Goal: Information Seeking & Learning: Learn about a topic

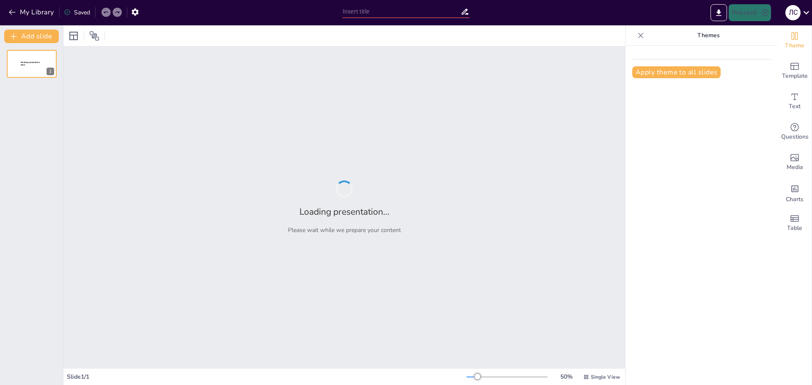
type input "Як утворюється множина іменників в англійській мові?"
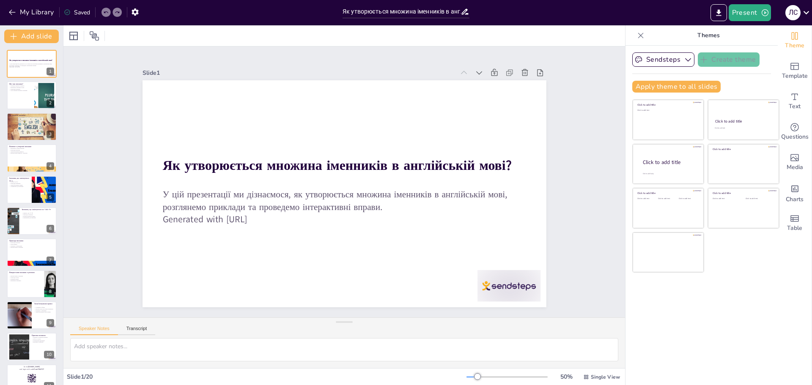
checkbox input "true"
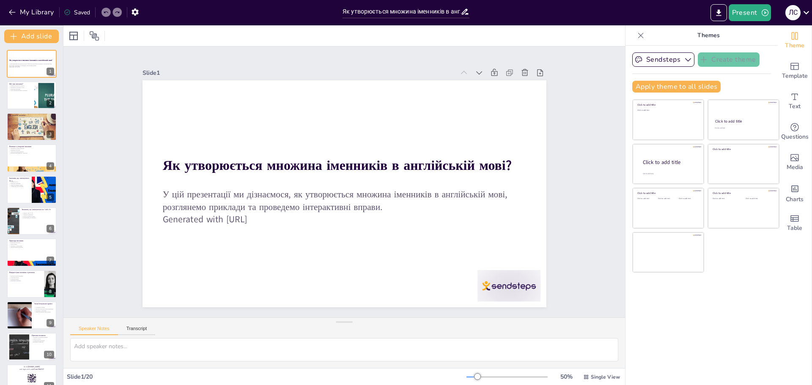
checkbox input "true"
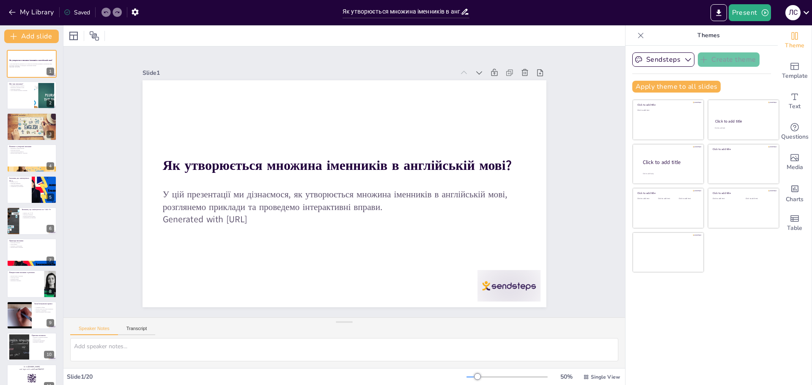
checkbox input "true"
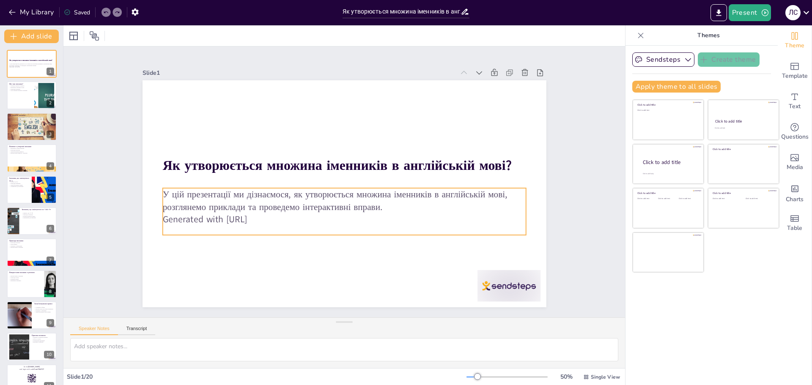
checkbox input "true"
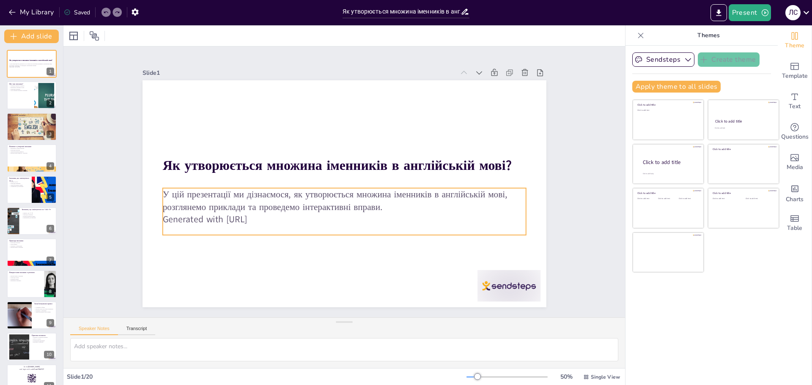
checkbox input "true"
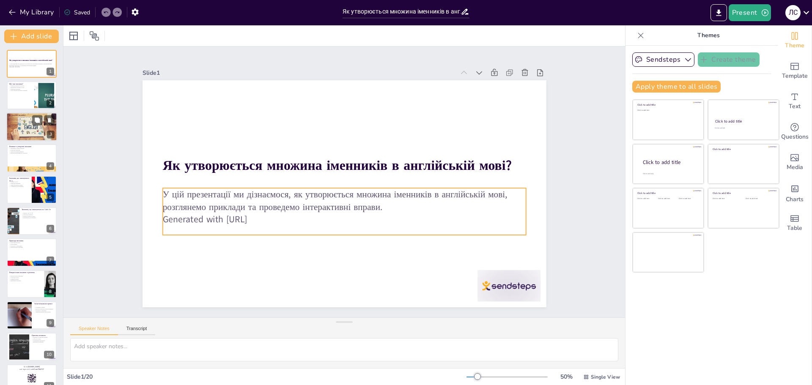
checkbox input "true"
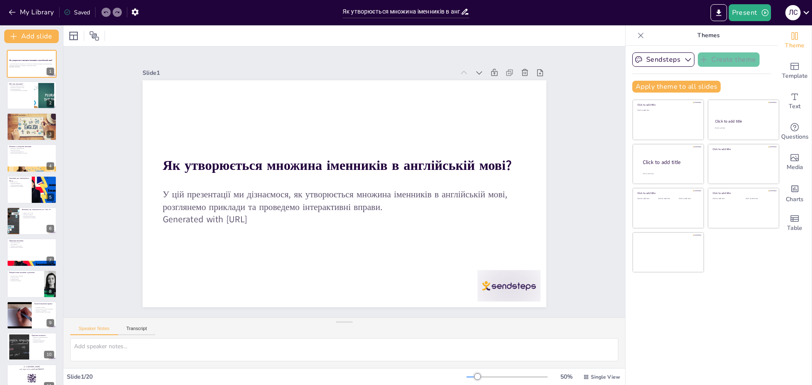
checkbox input "true"
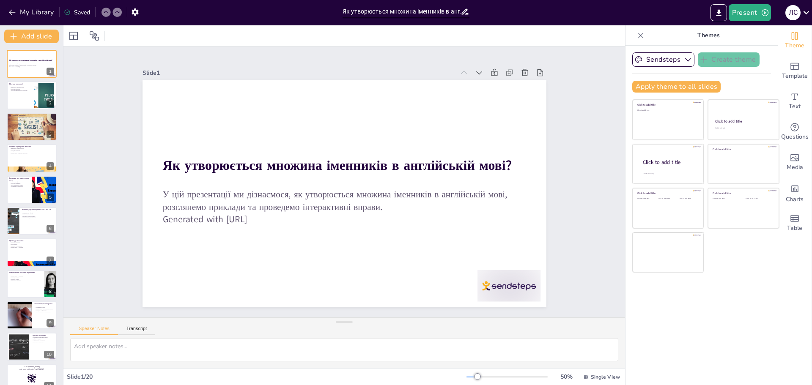
checkbox input "true"
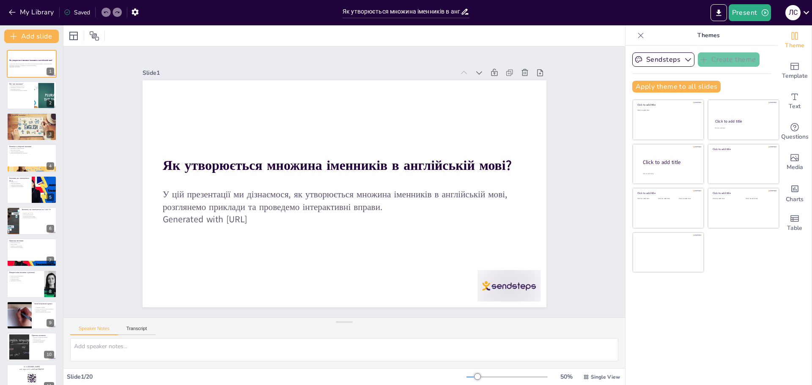
checkbox input "true"
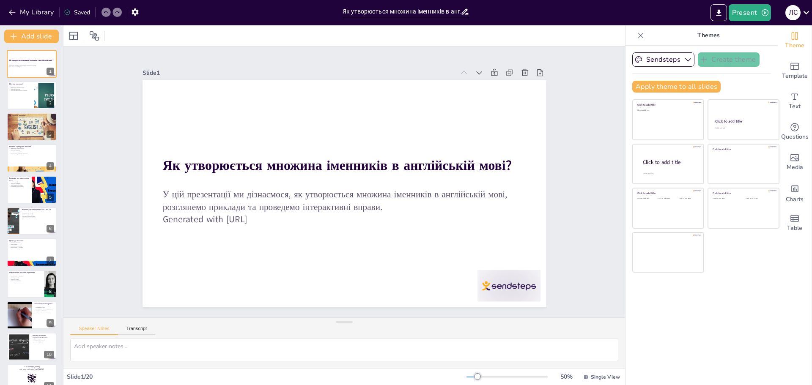
checkbox input "true"
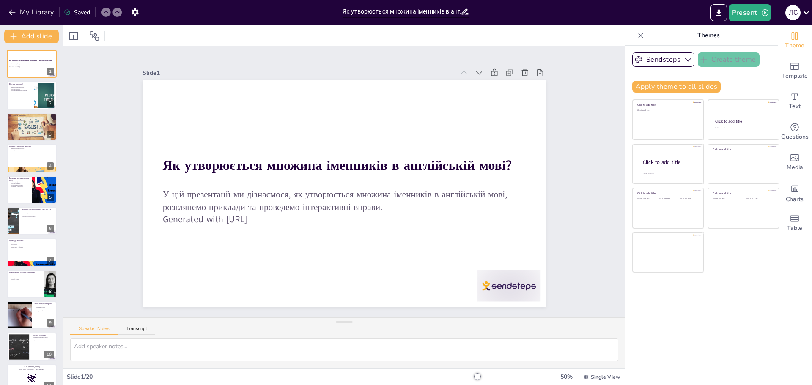
checkbox input "true"
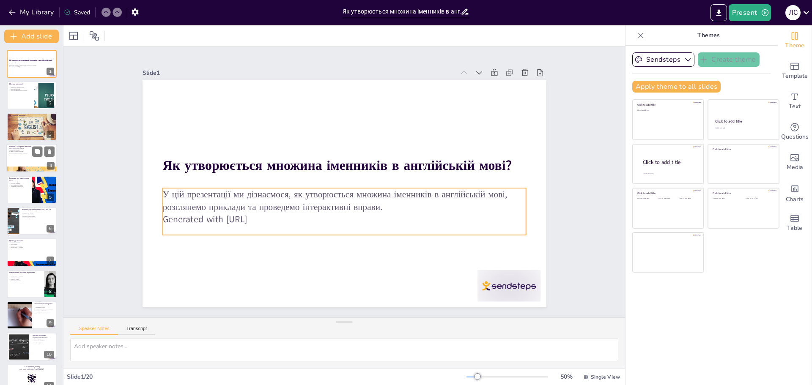
checkbox input "true"
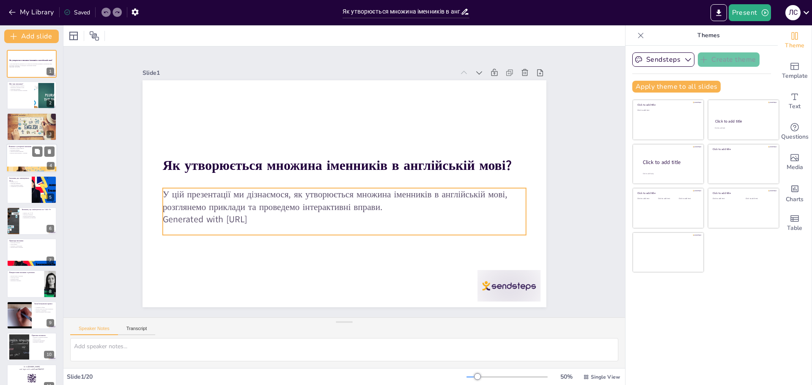
checkbox input "true"
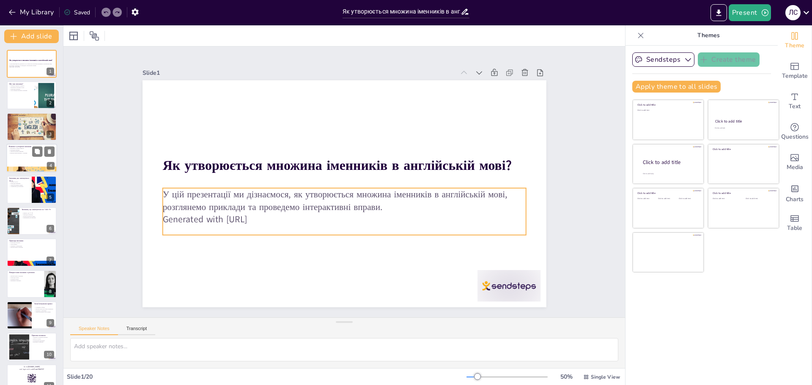
checkbox input "true"
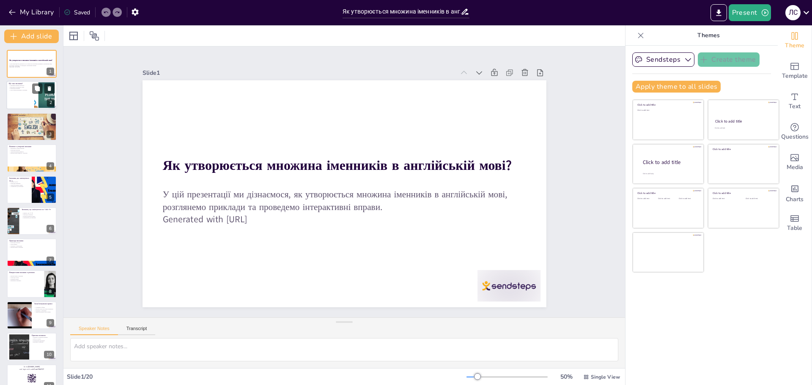
checkbox input "true"
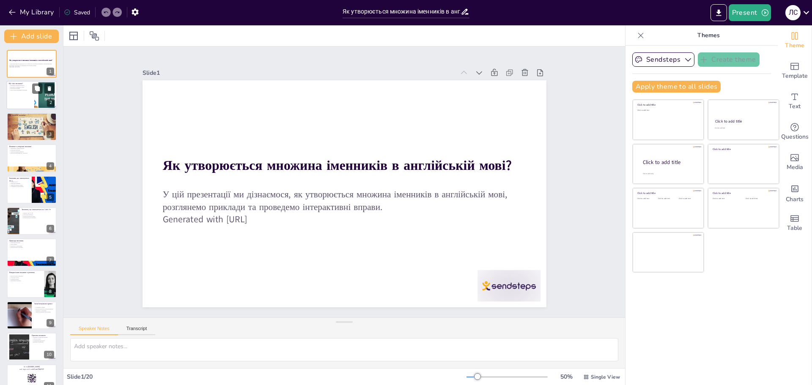
checkbox input "true"
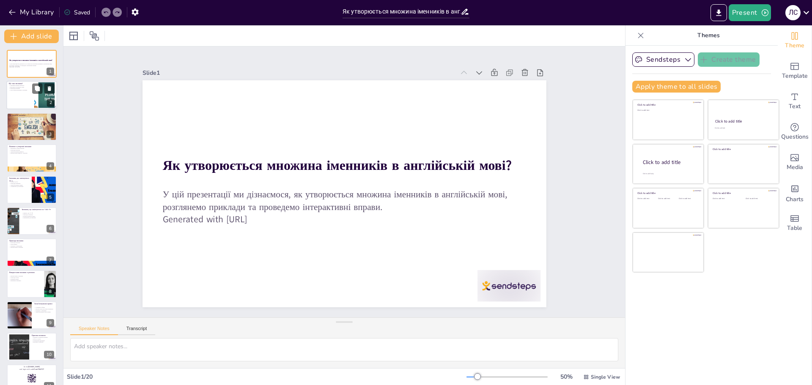
checkbox input "true"
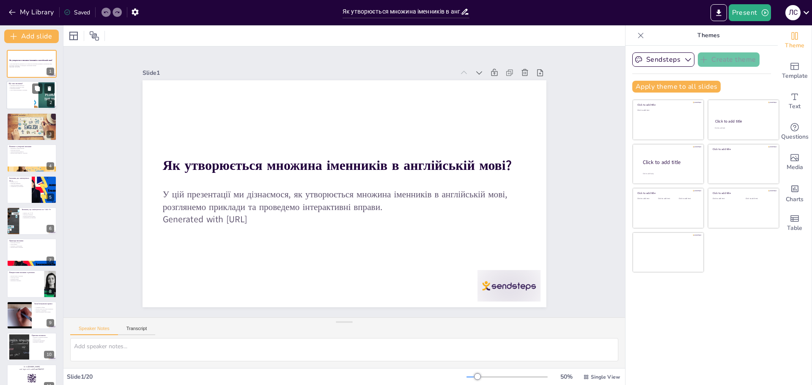
checkbox input "true"
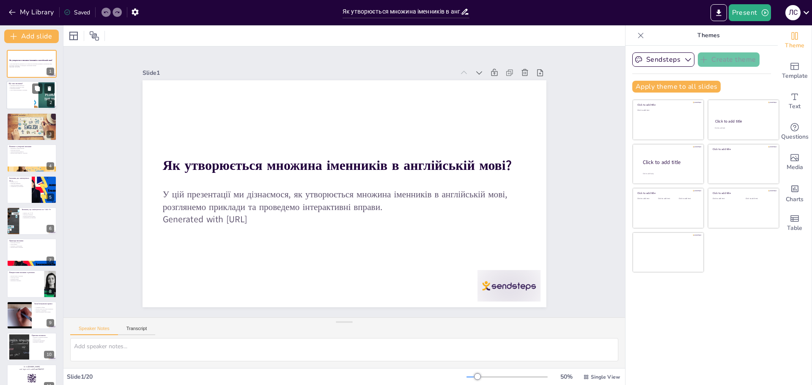
checkbox input "true"
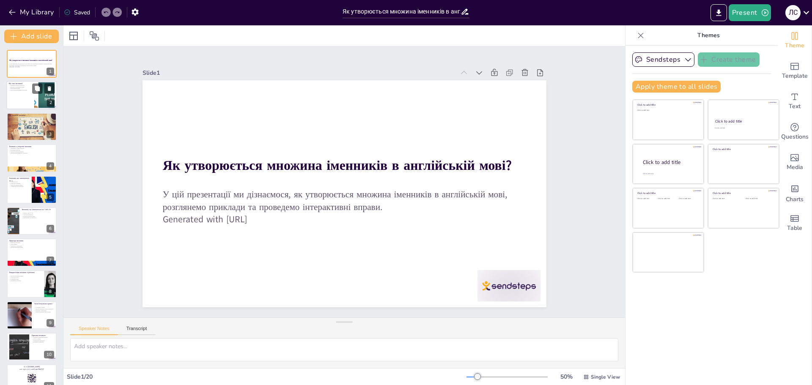
checkbox input "true"
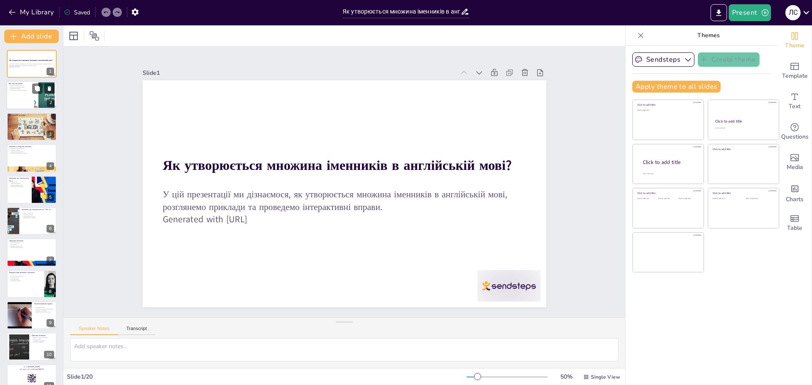
checkbox input "true"
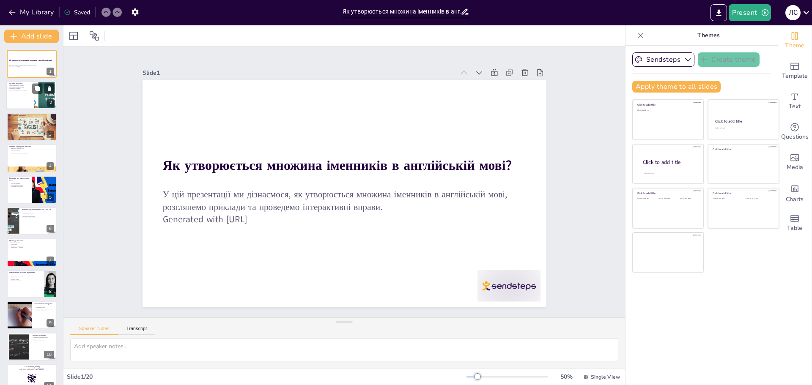
click at [14, 88] on p "Приклади множини" at bounding box center [20, 89] width 23 height 2
type textarea "Множина іменників вказує на те, що йдеться про кілька об'єктів або осіб, а не п…"
checkbox input "true"
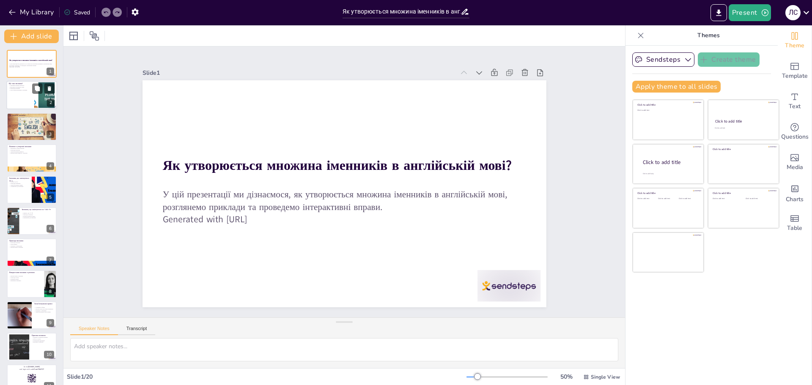
checkbox input "true"
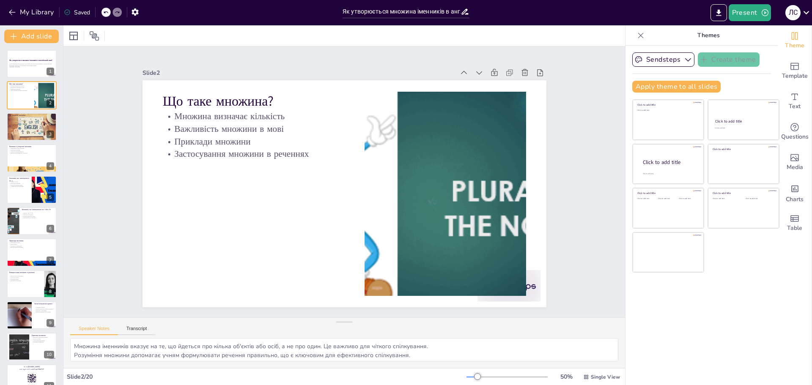
checkbox input "true"
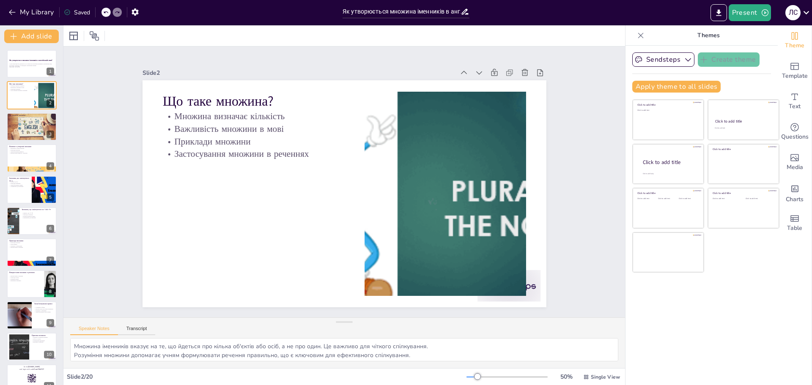
checkbox input "true"
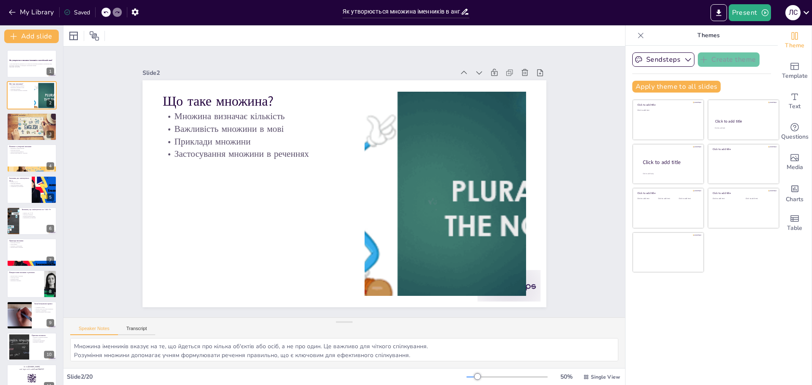
checkbox input "true"
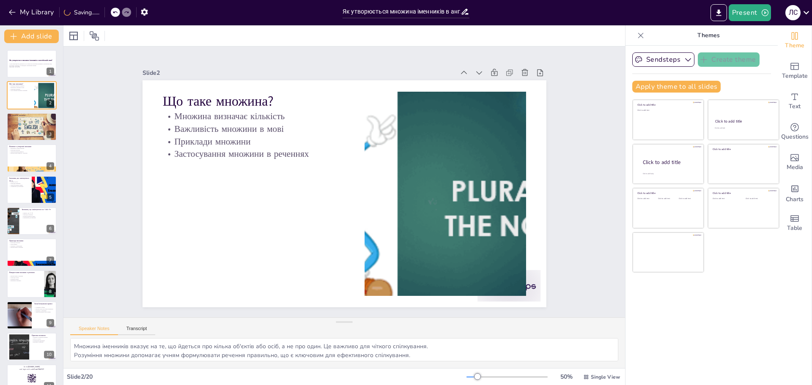
checkbox input "true"
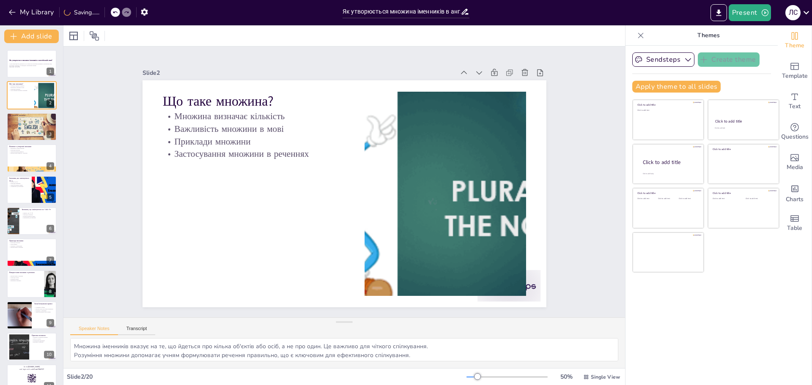
checkbox input "true"
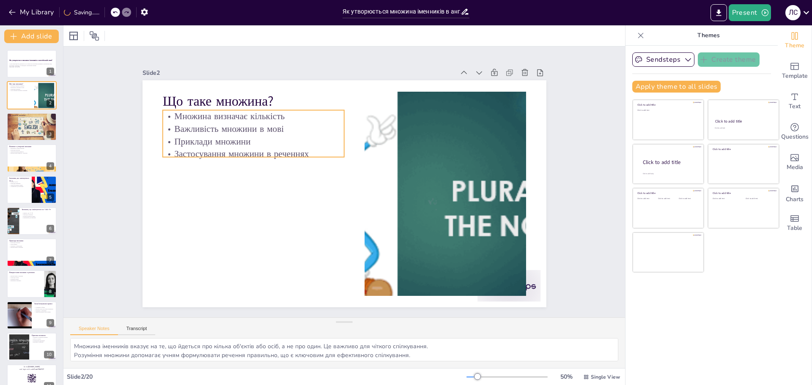
checkbox input "true"
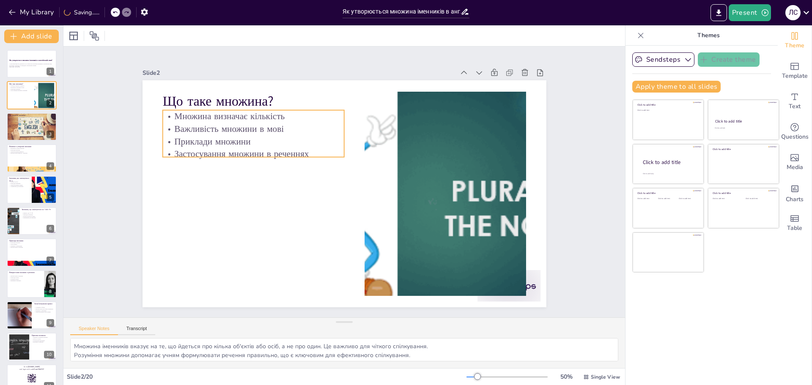
checkbox input "true"
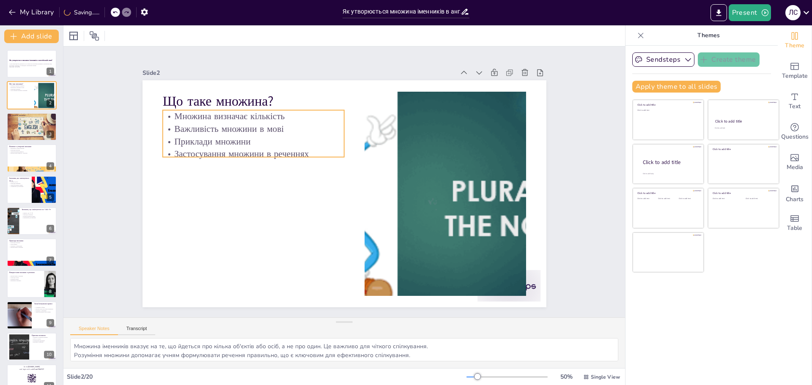
checkbox input "true"
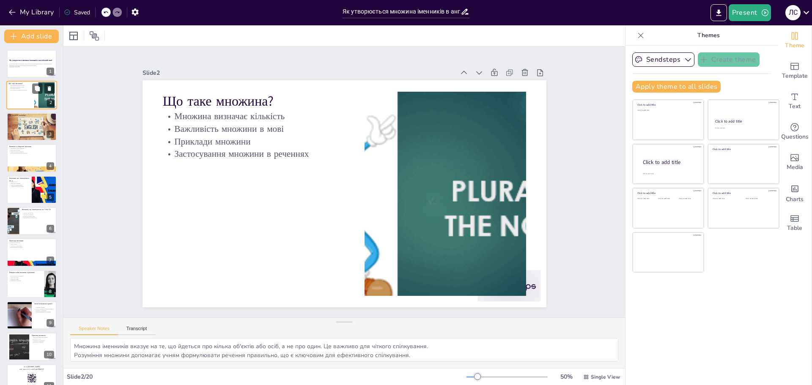
checkbox input "true"
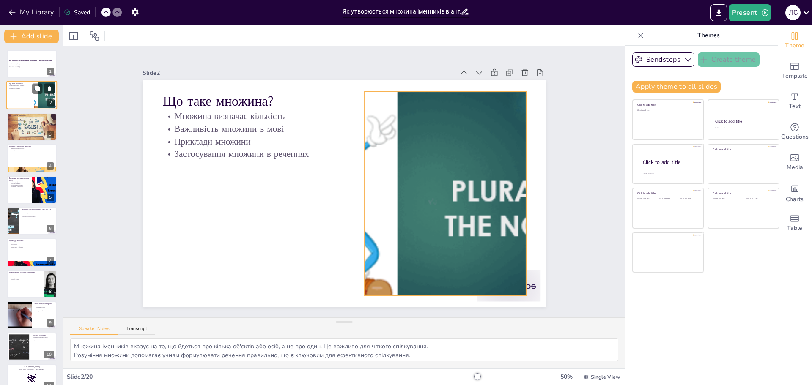
checkbox input "true"
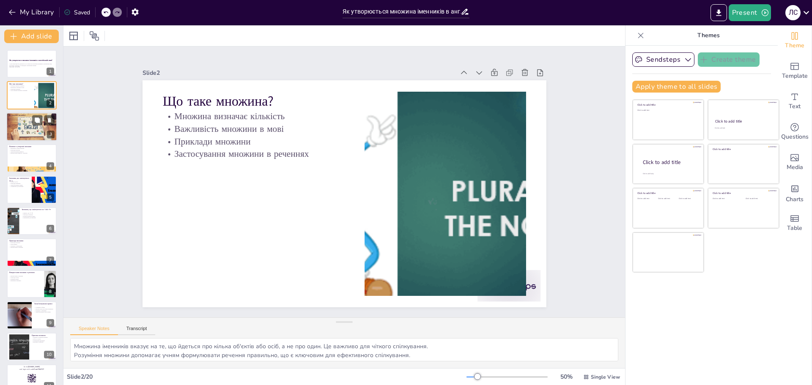
checkbox input "true"
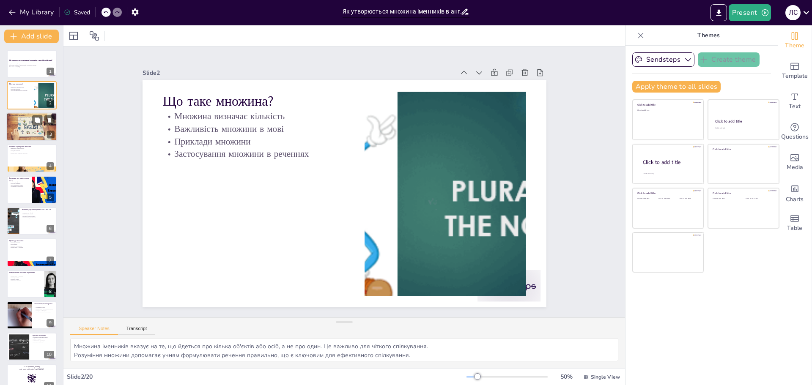
checkbox input "true"
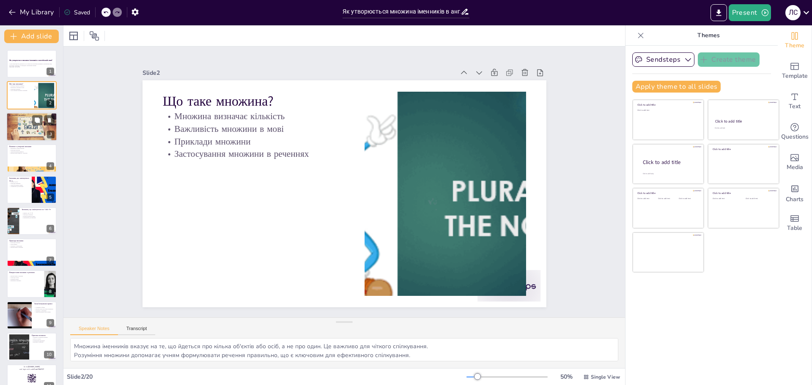
checkbox input "true"
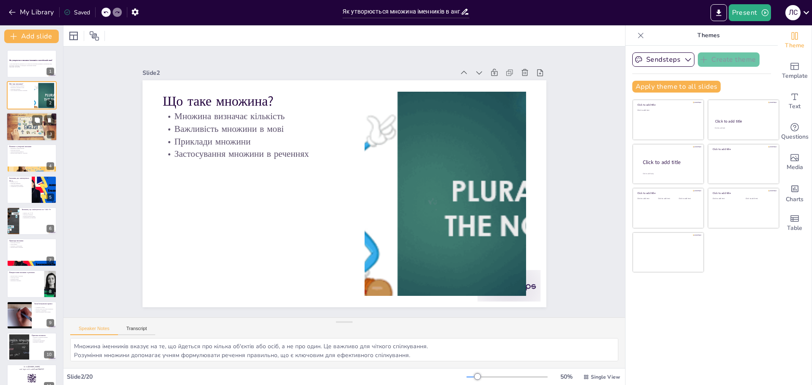
checkbox input "true"
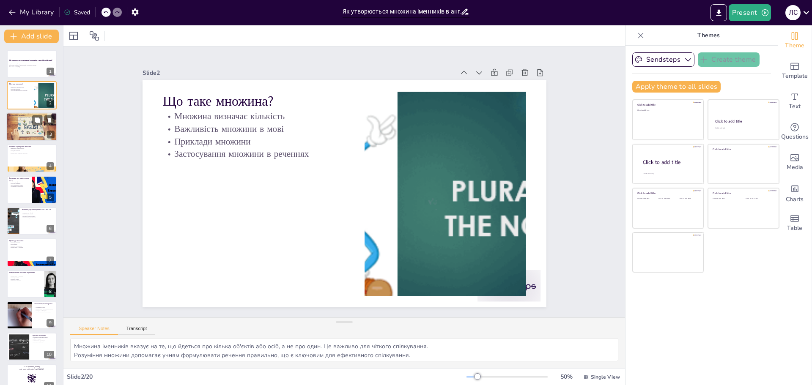
click at [30, 118] on p "Винятки в утворенні" at bounding box center [32, 119] width 46 height 2
type textarea "Основне правило утворення множини полягає в додаванні -s, що є простим і зрозум…"
checkbox input "true"
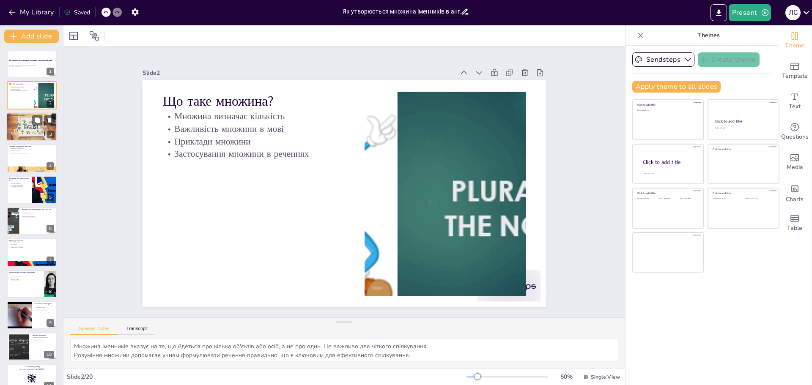
checkbox input "true"
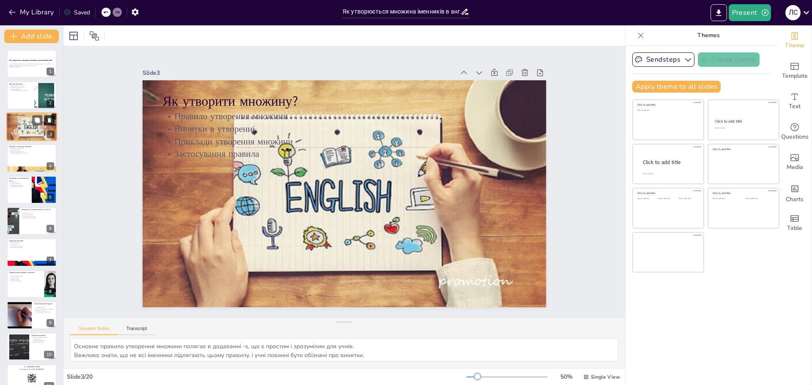
checkbox input "true"
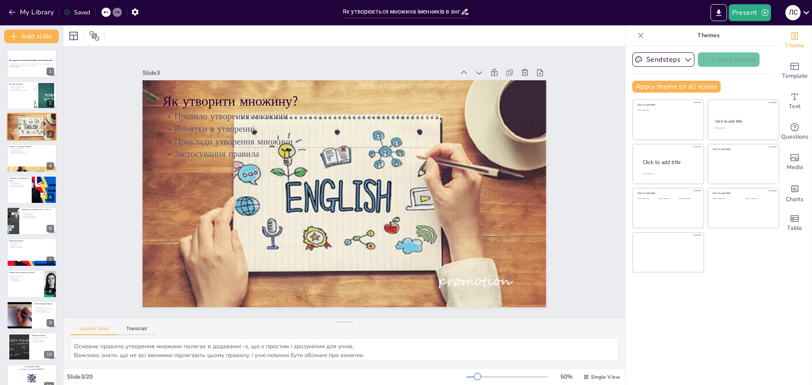
checkbox input "true"
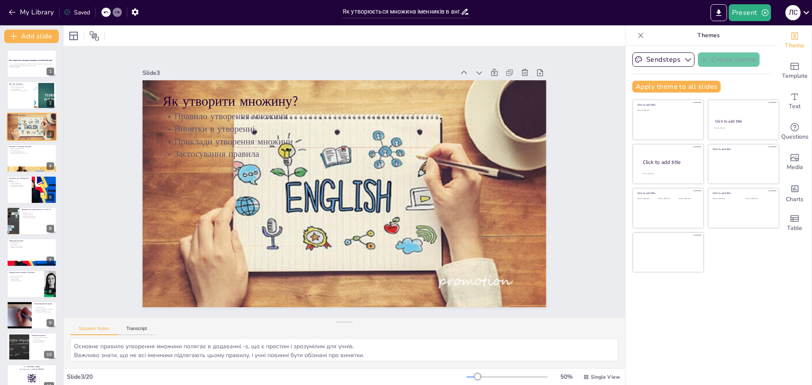
checkbox input "true"
click at [24, 149] on p "Приклади винятків" at bounding box center [32, 150] width 46 height 2
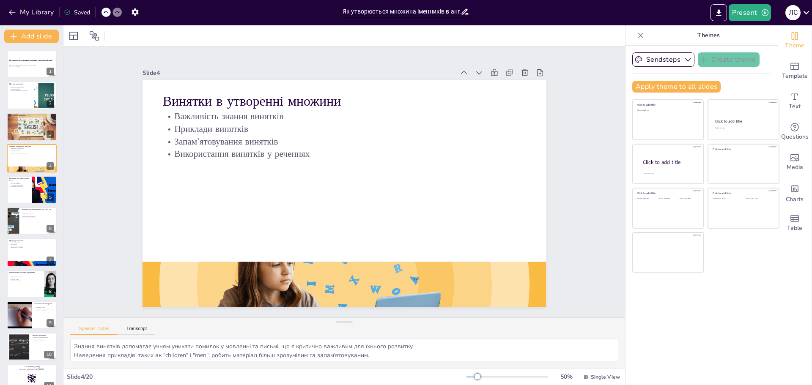
click at [16, 175] on div "Як утворюється множина іменників в англійській мові? У цій презентації ми дізна…" at bounding box center [31, 363] width 63 height 626
click at [18, 186] on p "Упражнення для практики" at bounding box center [19, 187] width 20 height 2
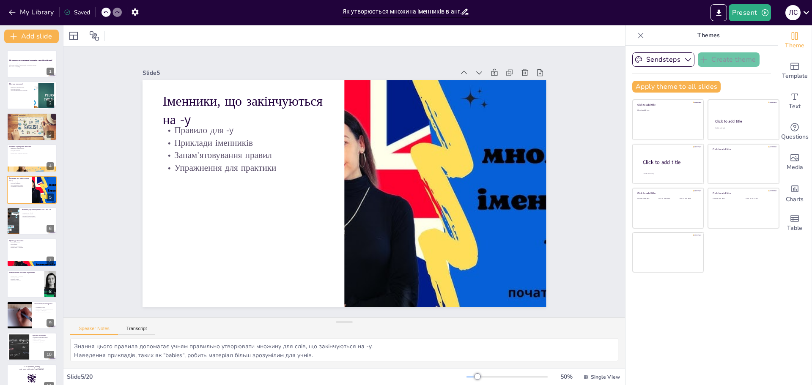
click at [5, 212] on div "Як утворюється множина іменників в англійській мові? У цій презентації ми дізна…" at bounding box center [31, 363] width 63 height 626
click at [11, 220] on div at bounding box center [13, 221] width 38 height 29
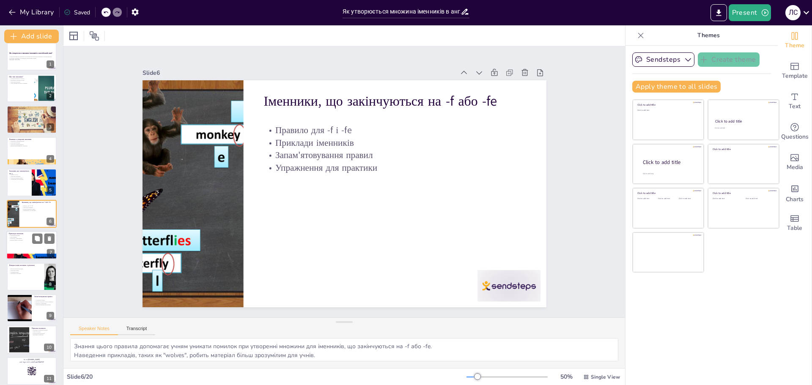
click at [11, 251] on div at bounding box center [31, 245] width 51 height 29
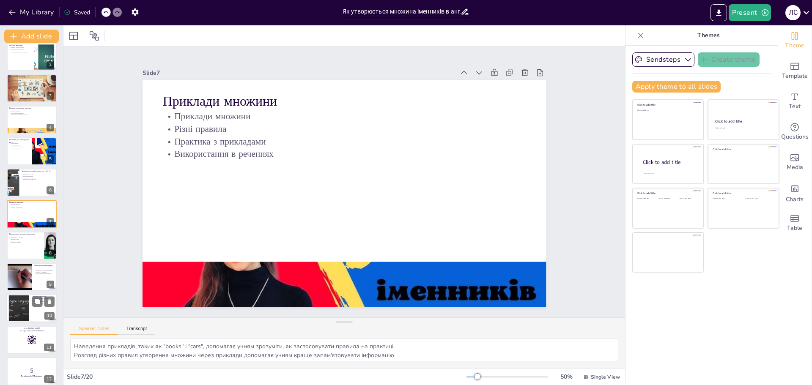
click at [32, 309] on div at bounding box center [31, 308] width 51 height 29
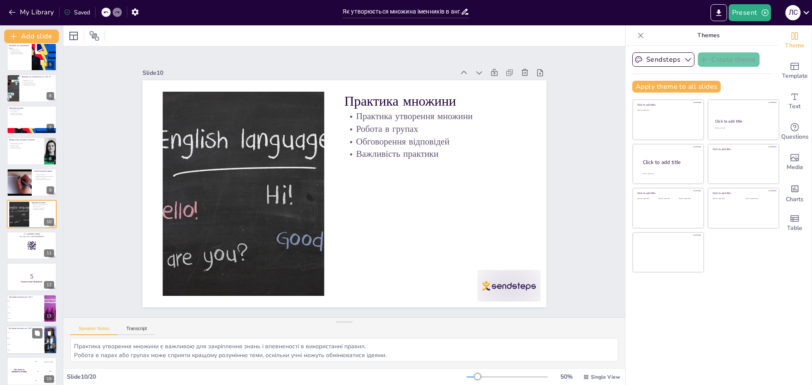
click at [26, 336] on li "leaves" at bounding box center [25, 338] width 38 height 6
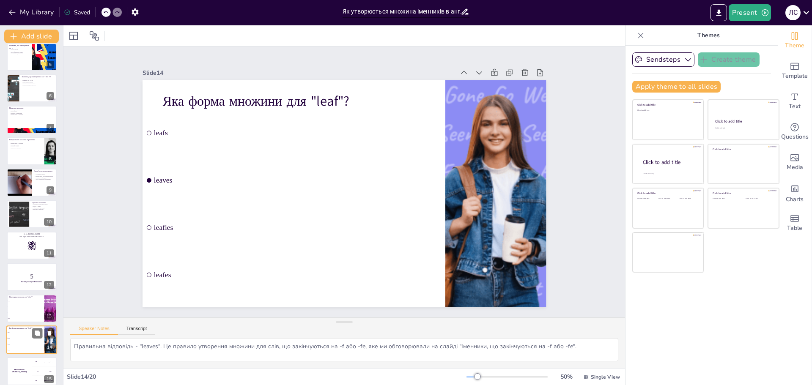
scroll to position [259, 0]
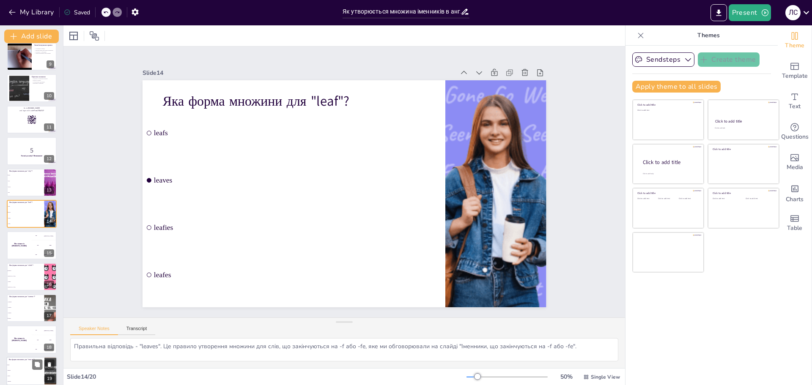
click at [14, 363] on li "mice" at bounding box center [25, 364] width 38 height 5
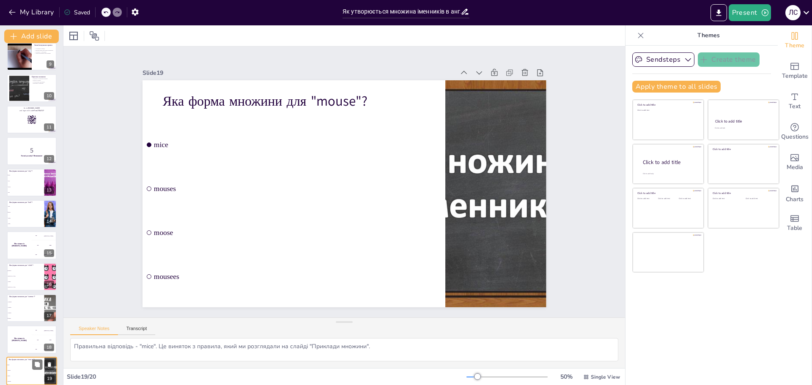
scroll to position [297, 0]
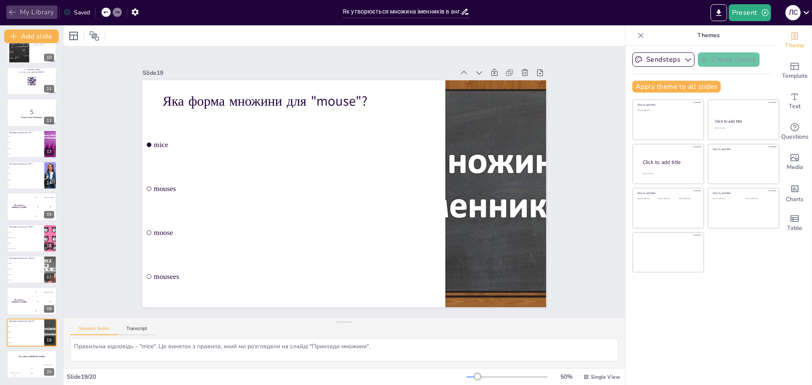
click at [7, 15] on button "My Library" at bounding box center [31, 12] width 51 height 14
